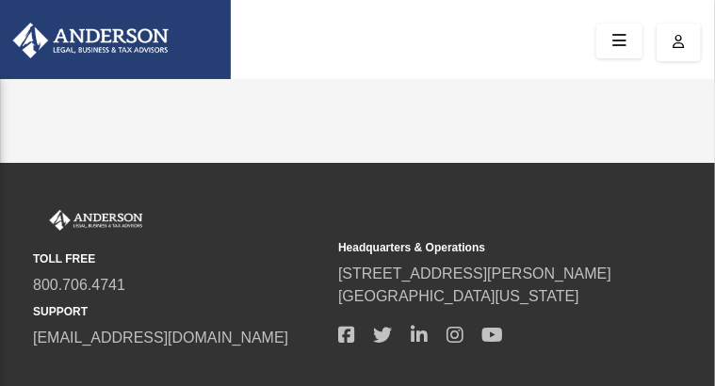
click at [0, 0] on icon "menu" at bounding box center [0, 0] width 0 height 0
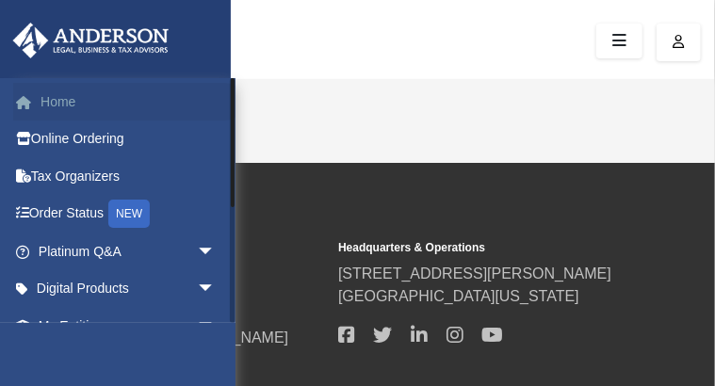
click at [151, 100] on link "Home" at bounding box center [128, 102] width 231 height 38
click at [90, 98] on link "Home" at bounding box center [128, 102] width 231 height 38
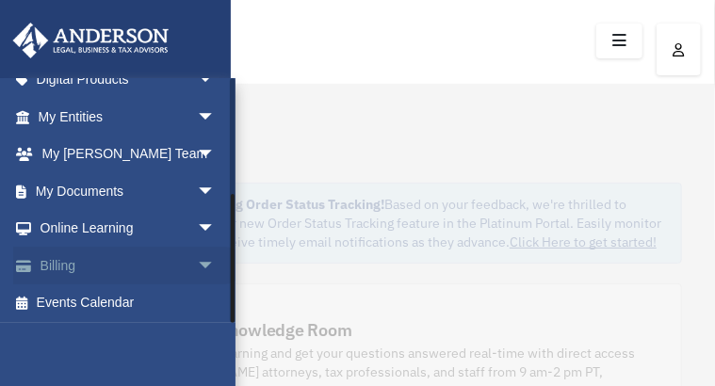
scroll to position [211, 0]
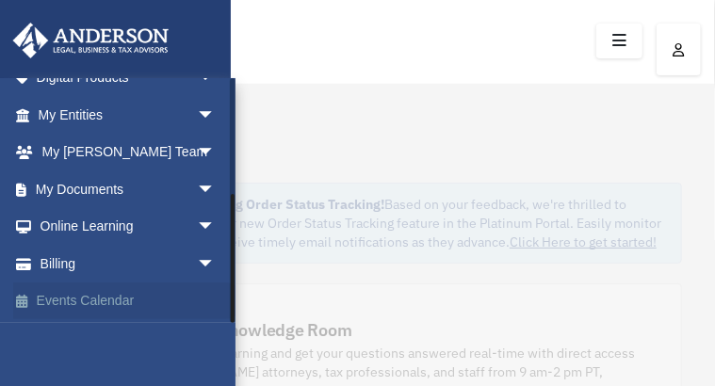
click at [138, 299] on div "[PERSON_NAME][EMAIL_ADDRESS][DOMAIN_NAME] Sign Out [PERSON_NAME][EMAIL_ADDRESS]…" at bounding box center [117, 200] width 235 height 245
click at [138, 299] on link "Events Calendar" at bounding box center [128, 302] width 231 height 38
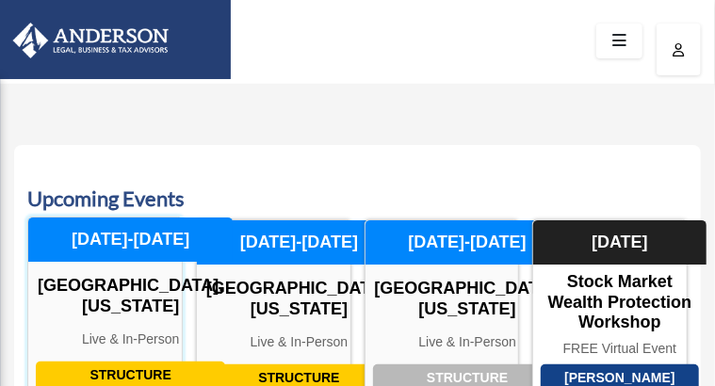
drag, startPoint x: 0, startPoint y: 0, endPoint x: 136, endPoint y: 299, distance: 328.0
click at [136, 299] on div "Structure Implementation Workshop Las Vegas, Nevada Live & In-Person October 23…" at bounding box center [104, 334] width 155 height 235
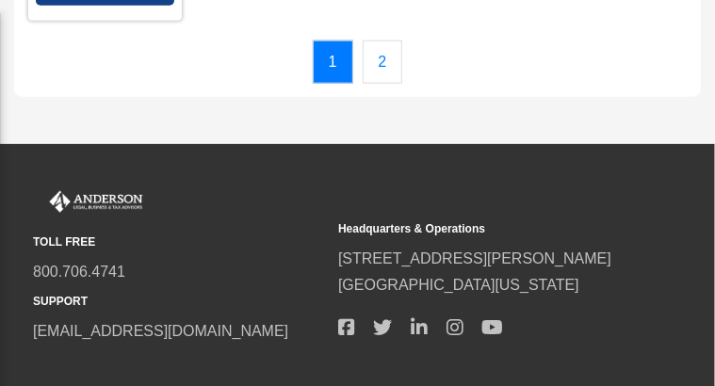
scroll to position [703, 0]
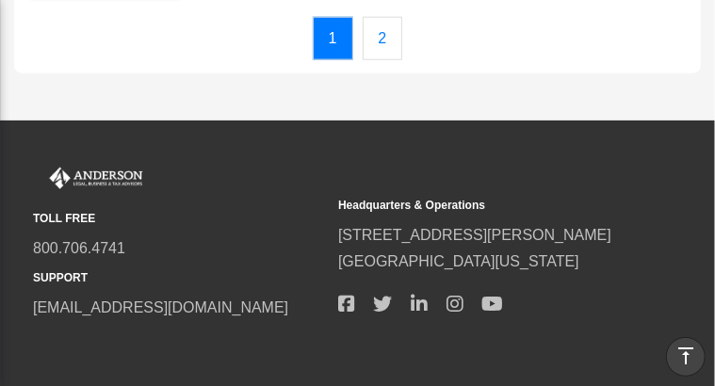
click at [392, 60] on link "2" at bounding box center [383, 38] width 41 height 43
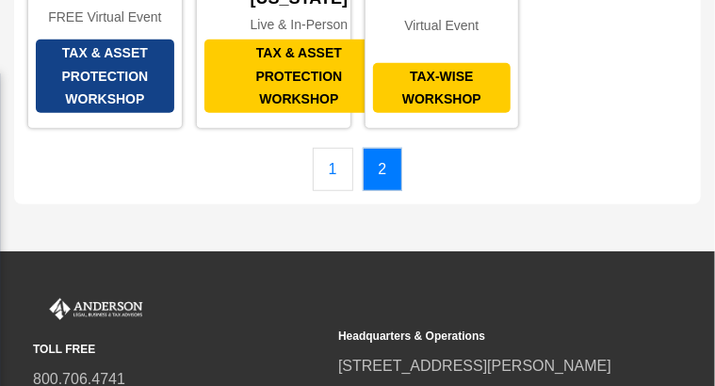
scroll to position [354, 0]
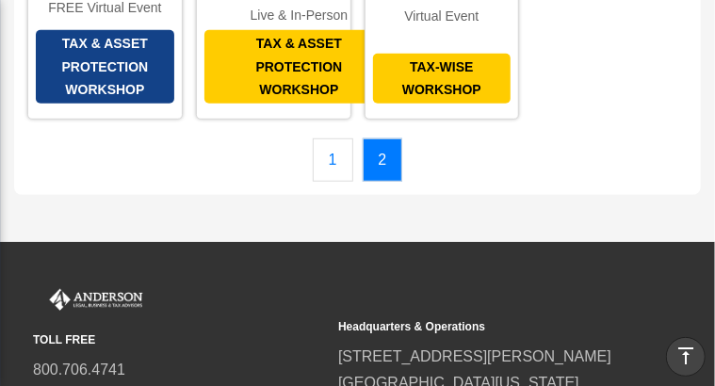
click at [338, 182] on link "1" at bounding box center [333, 159] width 41 height 43
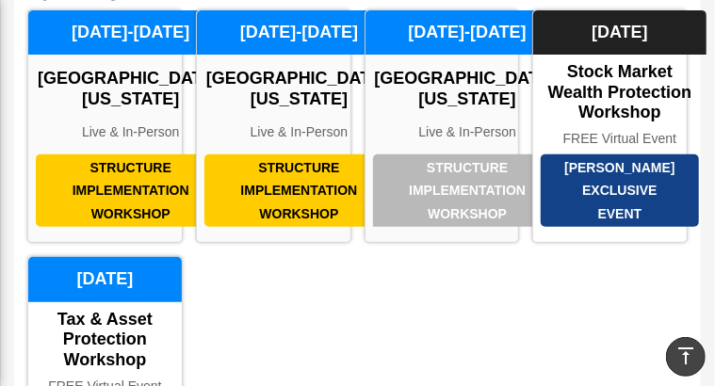
scroll to position [205, 0]
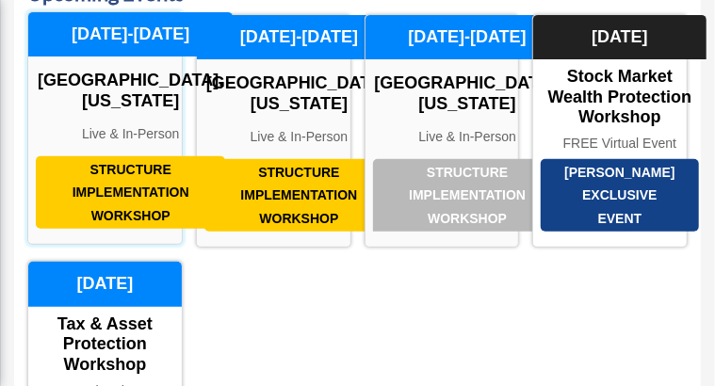
click at [104, 207] on div "Structure Implementation Workshop" at bounding box center [130, 192] width 189 height 73
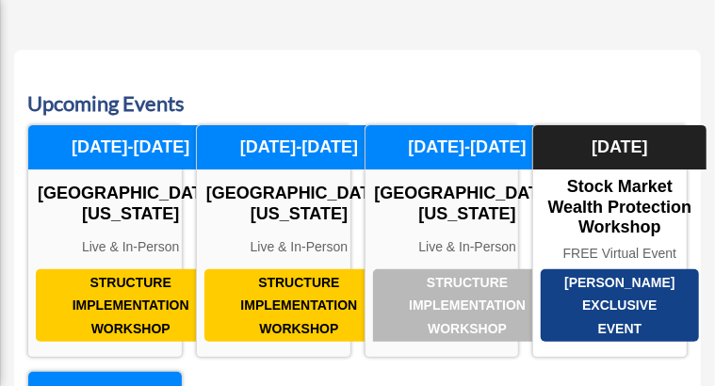
scroll to position [0, 0]
